Goal: Task Accomplishment & Management: Manage account settings

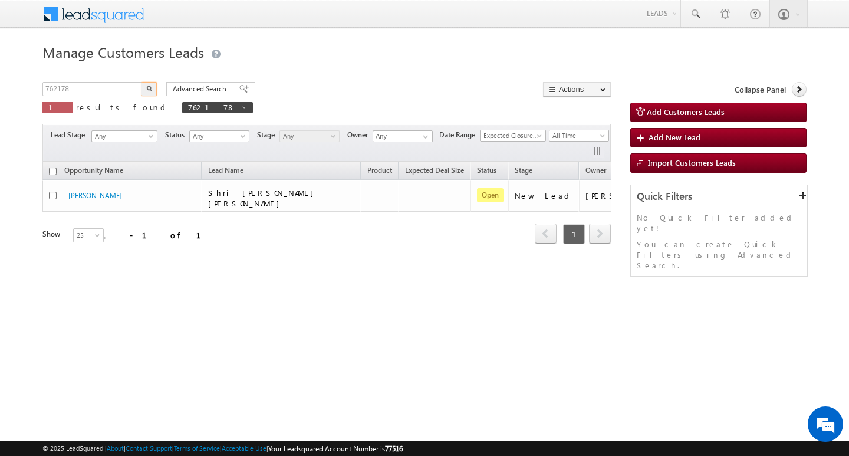
scroll to position [0, 48]
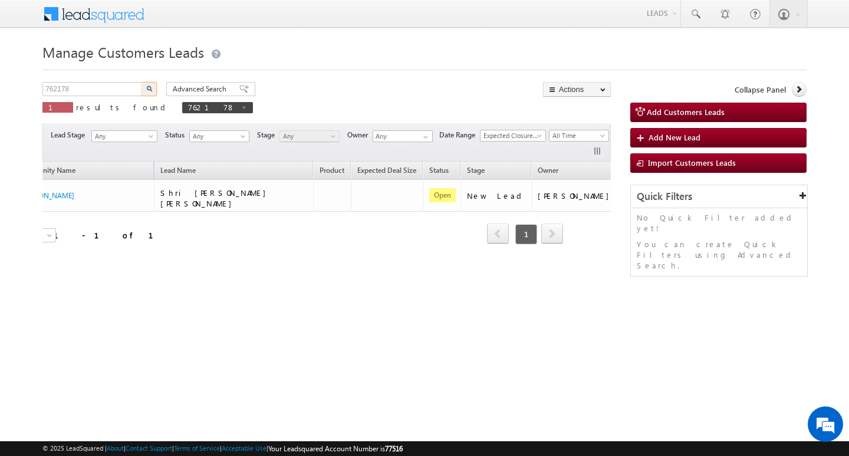
click at [92, 91] on input "762178" at bounding box center [92, 89] width 101 height 14
type input "Search Customers Leads"
click at [96, 90] on input "text" at bounding box center [92, 89] width 101 height 14
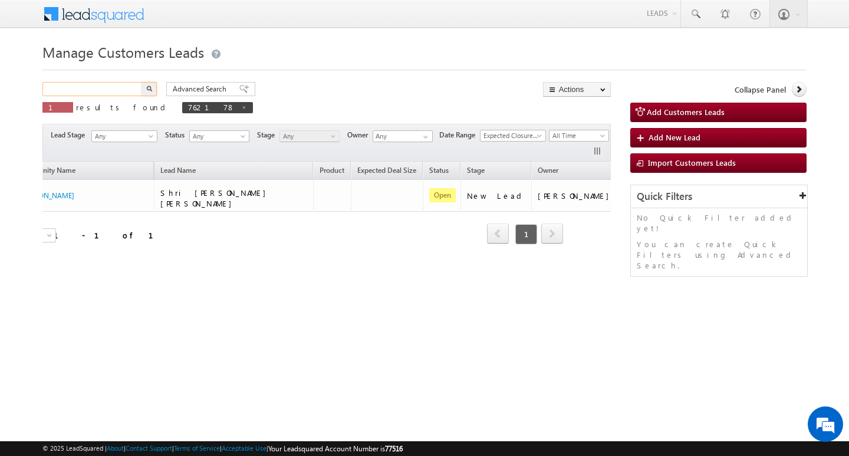
paste input "762213"
type input "762213"
click at [141, 82] on button "button" at bounding box center [148, 89] width 15 height 14
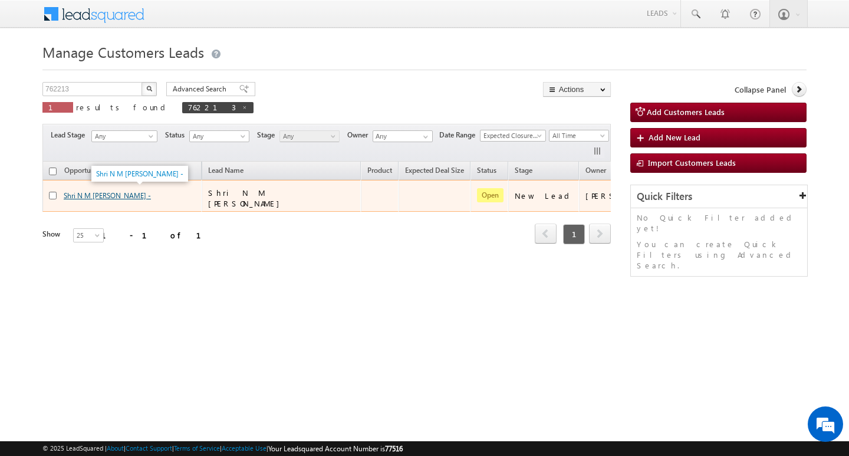
click at [85, 193] on link "Shri N M [PERSON_NAME] -" at bounding box center [107, 195] width 87 height 9
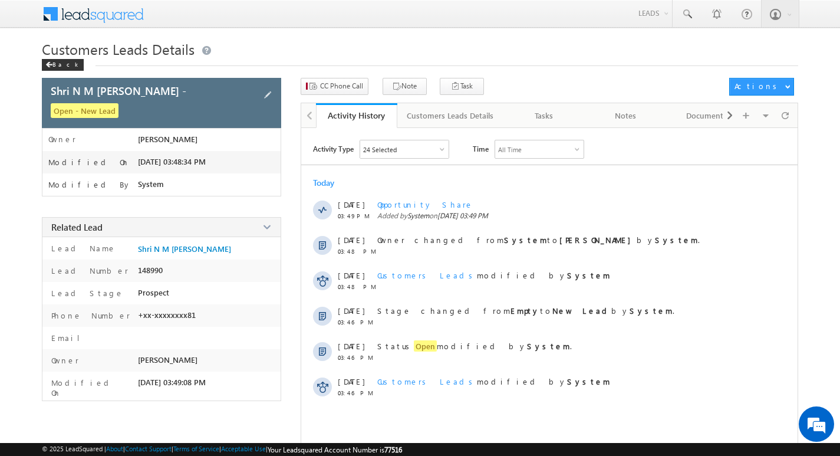
click at [260, 92] on div "Shri N M [PERSON_NAME] - Open - New Lead" at bounding box center [161, 103] width 239 height 50
click at [268, 93] on span at bounding box center [267, 94] width 13 height 13
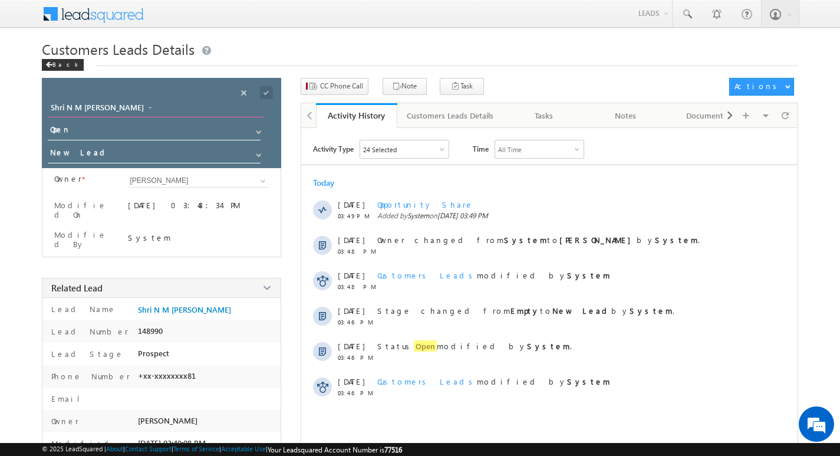
click at [176, 112] on input "Shri N M [PERSON_NAME] -" at bounding box center [155, 109] width 215 height 17
type input "S"
click at [126, 101] on input "Opportunity Name" at bounding box center [155, 109] width 215 height 17
paste input "[PERSON_NAME] [PERSON_NAME]"
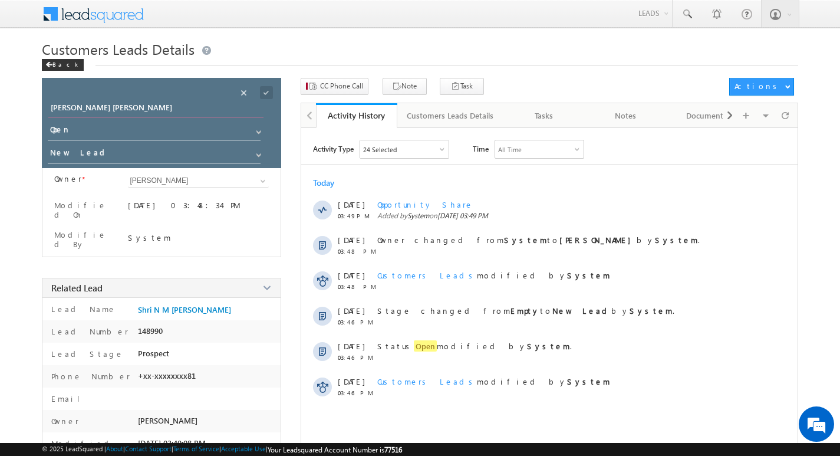
type input "[PERSON_NAME] [PERSON_NAME]"
click at [265, 91] on span at bounding box center [266, 92] width 13 height 13
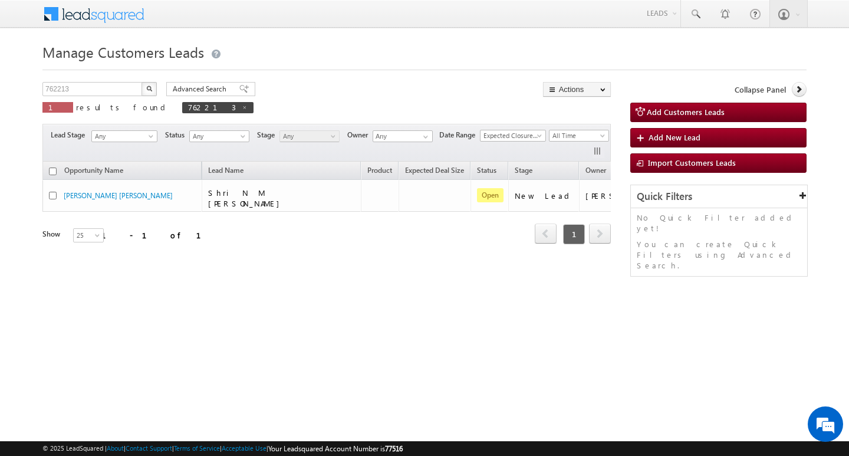
scroll to position [0, 48]
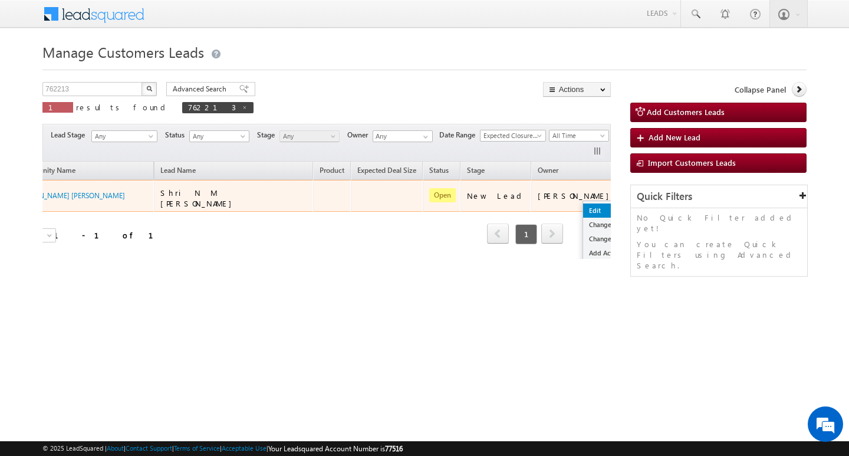
click at [583, 203] on link "Edit" at bounding box center [612, 210] width 59 height 14
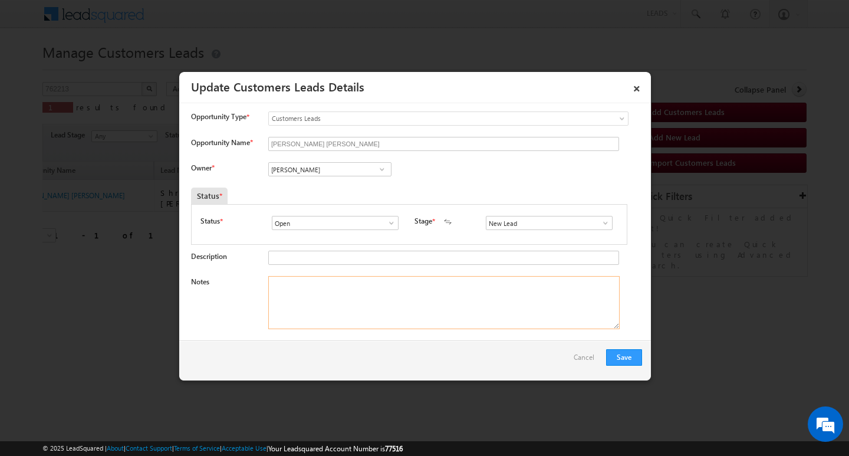
click at [395, 296] on textarea "Notes" at bounding box center [443, 302] width 351 height 53
click at [325, 170] on input "[PERSON_NAME]" at bounding box center [329, 169] width 123 height 14
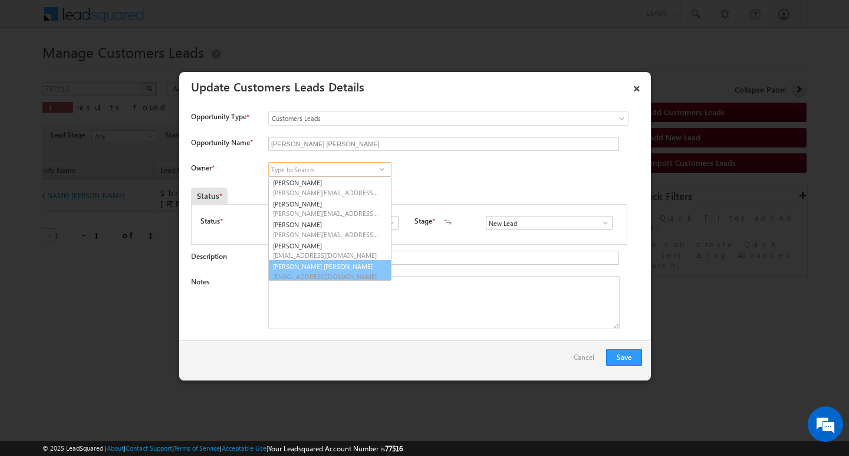
scroll to position [3, 0]
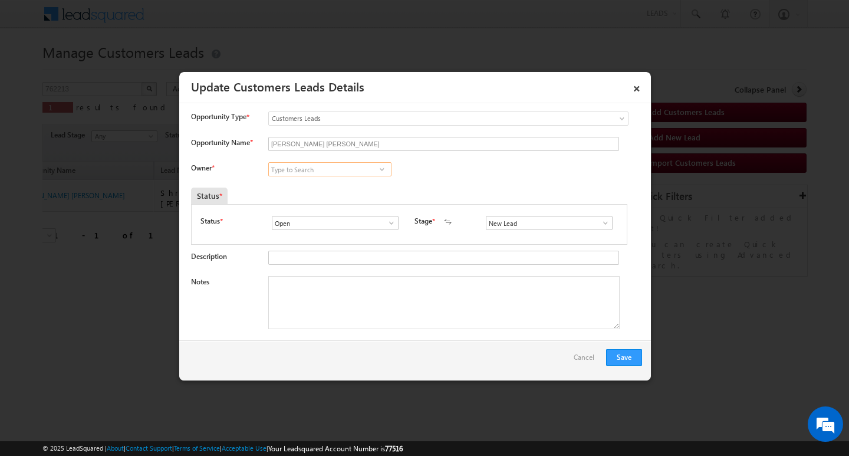
click at [325, 166] on input at bounding box center [329, 169] width 123 height 14
paste input "mayuresh.uttarwar@sgrlimited.in"
click at [328, 182] on link "Mayuresh Dnyaneshwar Uttarwar mayuresh.uttarwar@sgrlimited.in" at bounding box center [329, 187] width 123 height 22
type input "Mayuresh Dnyaneshwar Uttarwar"
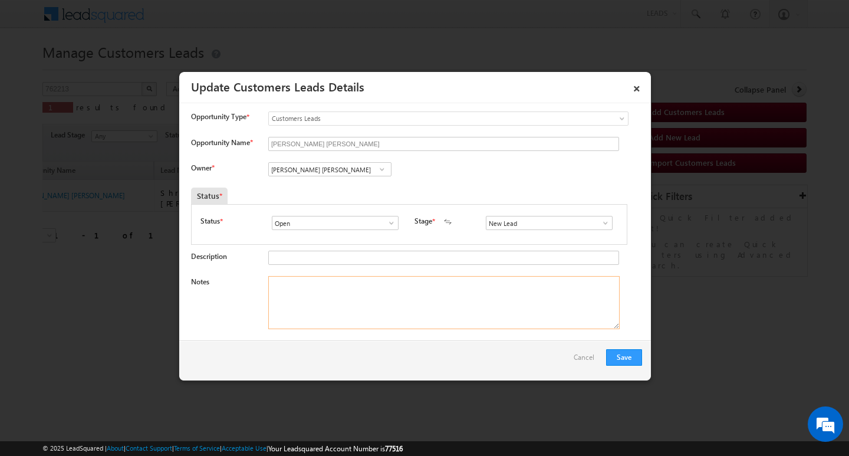
click at [303, 299] on textarea "Notes" at bounding box center [443, 302] width 351 height 53
click at [361, 301] on textarea "Notes" at bounding box center [443, 302] width 351 height 53
paste textarea "Customer Name: pradeep narayanan SINDA / AG 44Y/ B/ SELF EMPLOYED /MOTHE INCOME…"
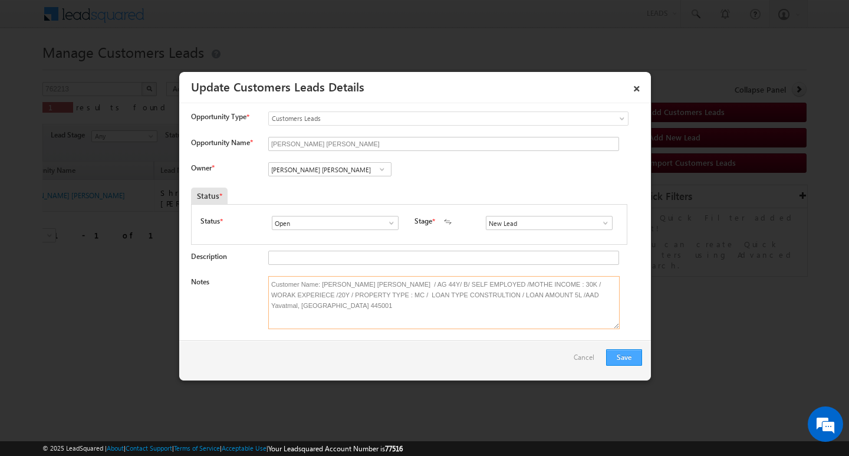
type textarea "Customer Name: pradeep narayanan SINDA / AG 44Y/ B/ SELF EMPLOYED /MOTHE INCOME…"
click at [623, 359] on button "Save" at bounding box center [624, 357] width 36 height 17
